Goal: Navigation & Orientation: Find specific page/section

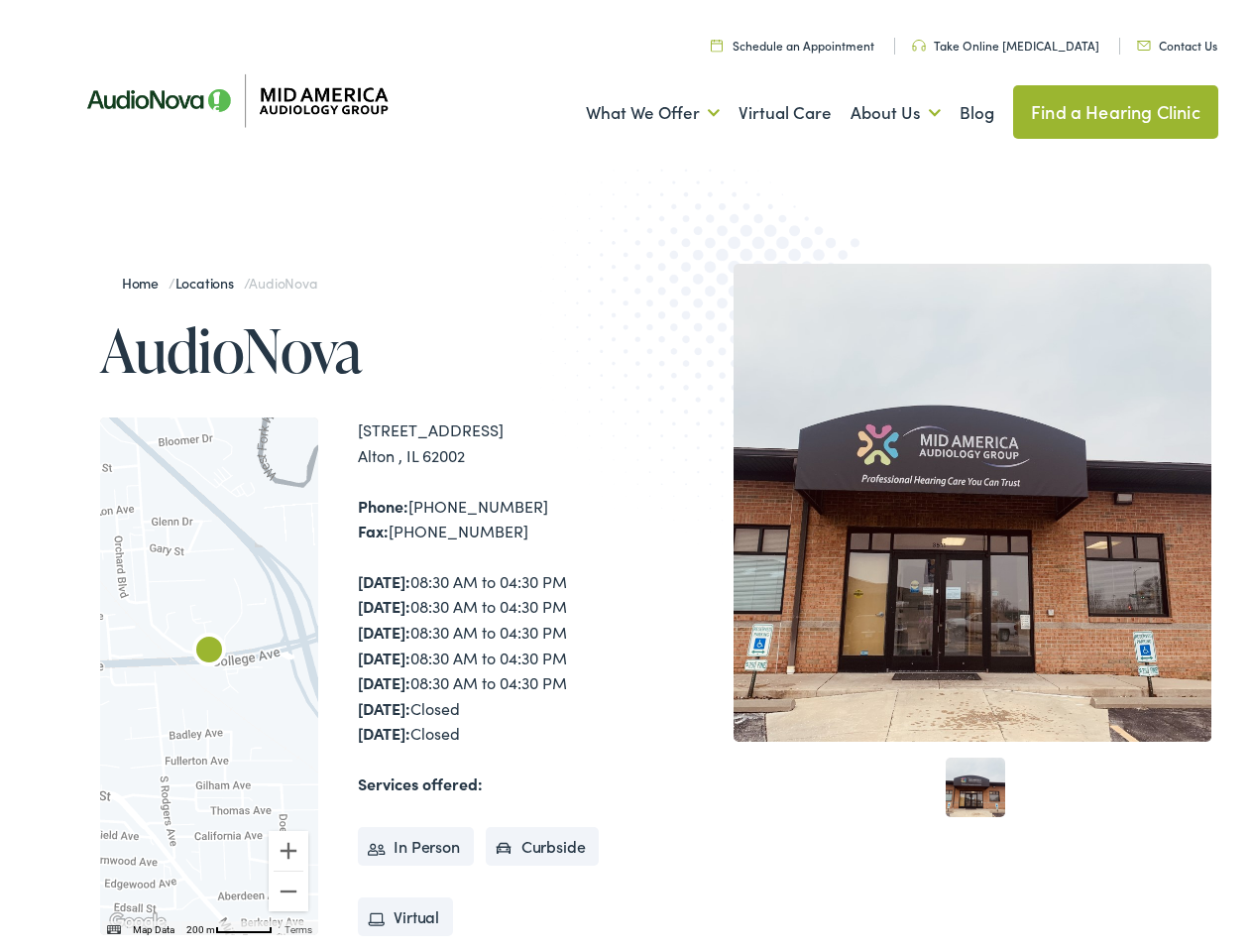
click at [626, 476] on img at bounding box center [734, 340] width 387 height 423
click at [634, 107] on link "What We Offer" at bounding box center [652, 107] width 134 height 73
click at [875, 107] on link "About Us" at bounding box center [896, 107] width 90 height 73
click at [209, 670] on div at bounding box center [209, 669] width 218 height 517
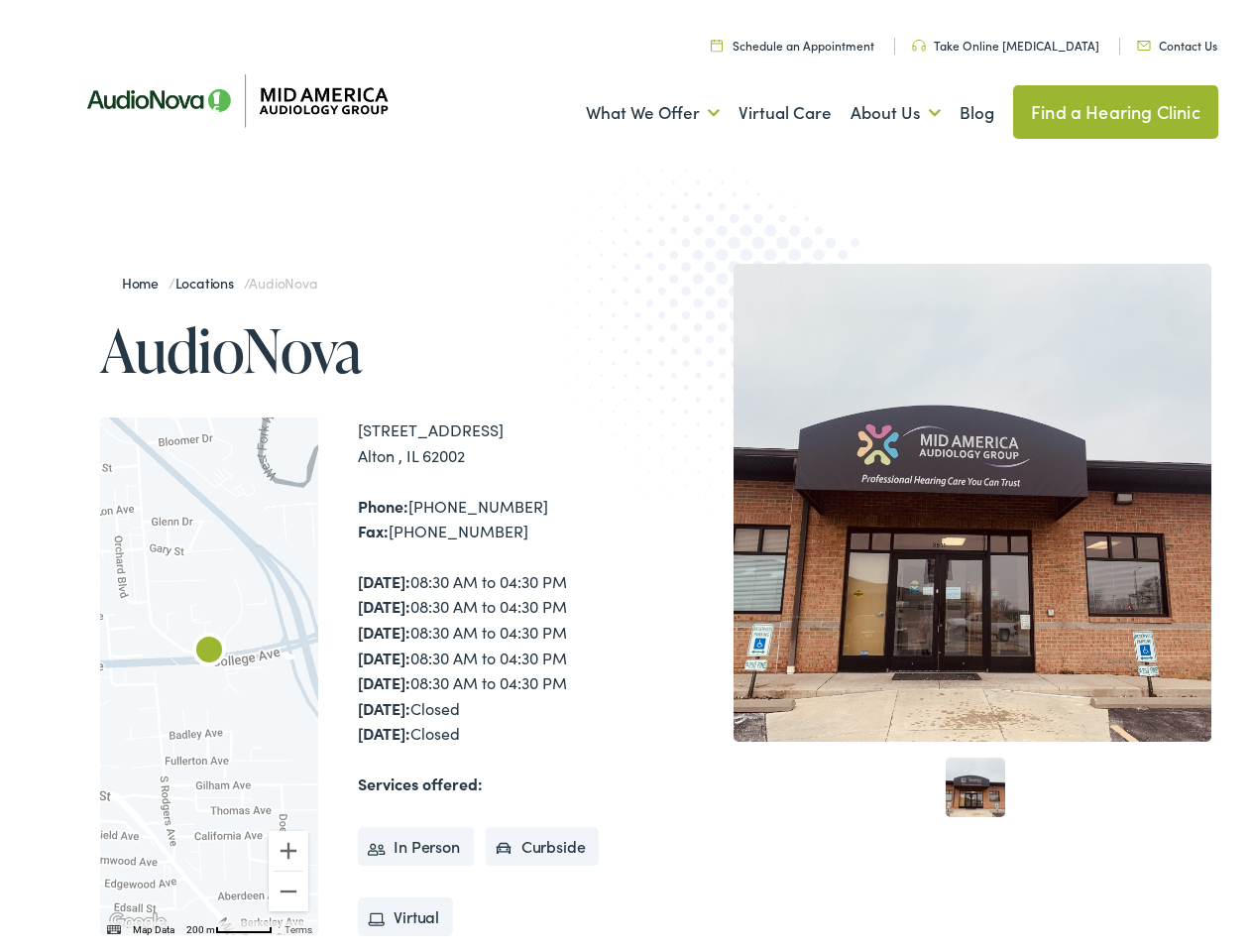
click at [209, 670] on div at bounding box center [209, 669] width 218 height 517
click at [209, 646] on img "AudioNova" at bounding box center [209, 646] width 48 height 48
click at [289, 845] on button "Zoom in" at bounding box center [289, 845] width 40 height 40
click at [289, 885] on button "Zoom out" at bounding box center [289, 885] width 40 height 40
click at [112, 924] on img "Keyboard shortcuts" at bounding box center [114, 923] width 14 height 9
